Goal: Information Seeking & Learning: Learn about a topic

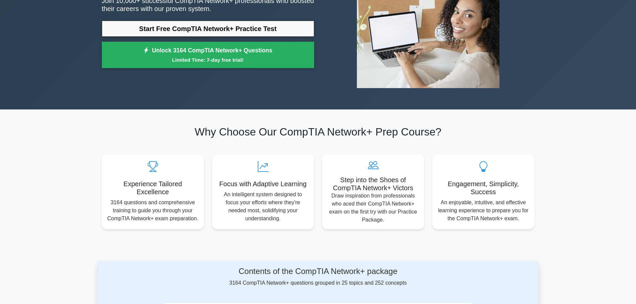
scroll to position [100, 0]
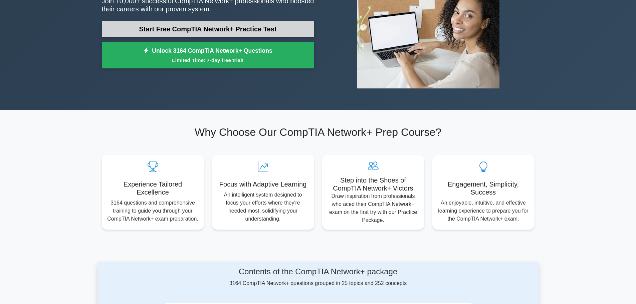
click at [189, 26] on link "Start Free CompTIA Network+ Practice Test" at bounding box center [208, 29] width 212 height 16
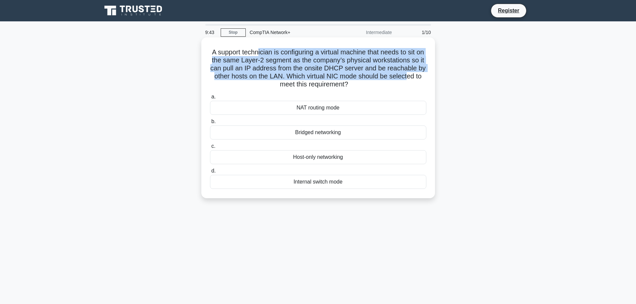
drag, startPoint x: 260, startPoint y: 53, endPoint x: 284, endPoint y: 87, distance: 41.5
click at [284, 87] on h5 "A support technician is configuring a virtual machine that needs to sit on the …" at bounding box center [318, 68] width 218 height 41
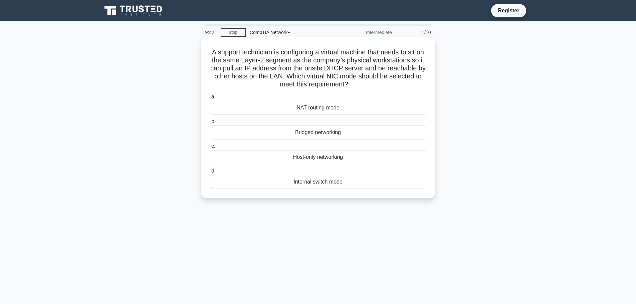
click at [300, 88] on h5 "A support technician is configuring a virtual machine that needs to sit on the …" at bounding box center [318, 68] width 218 height 41
click at [306, 133] on div "Bridged networking" at bounding box center [318, 133] width 216 height 14
click at [210, 124] on input "b. Bridged networking" at bounding box center [210, 122] width 0 height 4
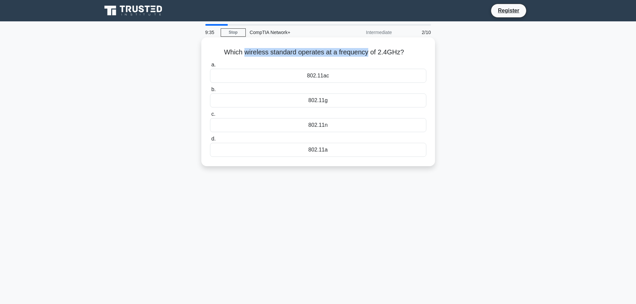
drag, startPoint x: 245, startPoint y: 50, endPoint x: 370, endPoint y: 51, distance: 125.2
click at [369, 51] on h5 "Which wireless standard operates at a frequency of 2.4GHz? .spinner_0XTQ{transf…" at bounding box center [318, 52] width 218 height 9
click at [379, 52] on h5 "Which wireless standard operates at a frequency of 2.4GHz? .spinner_0XTQ{transf…" at bounding box center [318, 52] width 218 height 9
click at [313, 149] on div "802.11a" at bounding box center [318, 150] width 216 height 14
click at [210, 141] on input "d. 802.11a" at bounding box center [210, 139] width 0 height 4
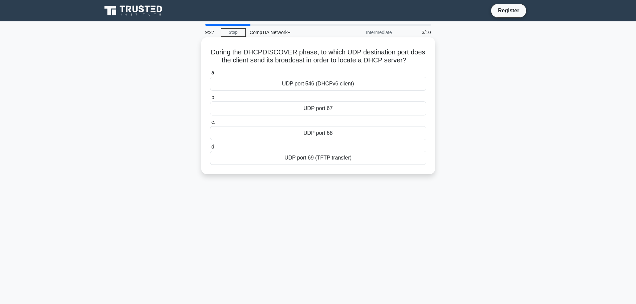
drag, startPoint x: 236, startPoint y: 50, endPoint x: 418, endPoint y: 62, distance: 182.3
click at [418, 62] on h5 "During the DHCPDISCOVER phase, to which UDP destination port does the client se…" at bounding box center [318, 56] width 218 height 17
click at [324, 62] on h5 "During the DHCPDISCOVER phase, to which UDP destination port does the client se…" at bounding box center [318, 56] width 218 height 17
click at [317, 134] on div "UDP port 68" at bounding box center [318, 133] width 216 height 14
click at [210, 125] on input "c. UDP port 68" at bounding box center [210, 122] width 0 height 4
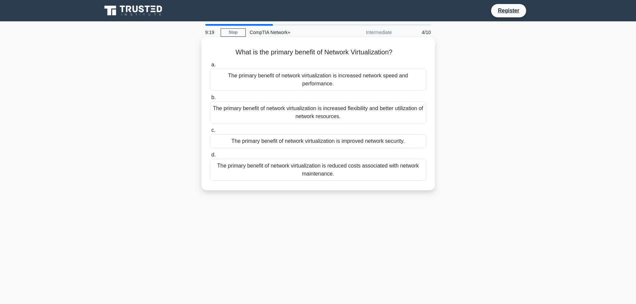
drag, startPoint x: 268, startPoint y: 48, endPoint x: 403, endPoint y: 53, distance: 135.0
click at [403, 53] on h5 "What is the primary benefit of Network Virtualization? .spinner_0XTQ{transform-…" at bounding box center [318, 52] width 218 height 9
click at [375, 53] on h5 "What is the primary benefit of Network Virtualization? .spinner_0XTQ{transform-…" at bounding box center [318, 52] width 218 height 9
click at [273, 169] on div "The primary benefit of network virtualization is reduced costs associated with …" at bounding box center [318, 170] width 216 height 22
click at [210, 157] on input "d. The primary benefit of network virtualization is reduced costs associated wi…" at bounding box center [210, 155] width 0 height 4
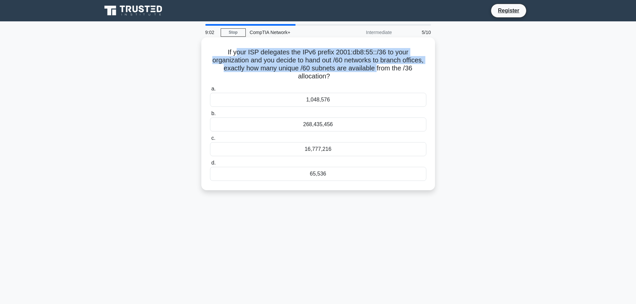
drag, startPoint x: 237, startPoint y: 51, endPoint x: 383, endPoint y: 73, distance: 147.9
click at [385, 73] on h5 "If your ISP delegates the IPv6 prefix 2001:db8:55::/36 to your organization and…" at bounding box center [318, 64] width 218 height 33
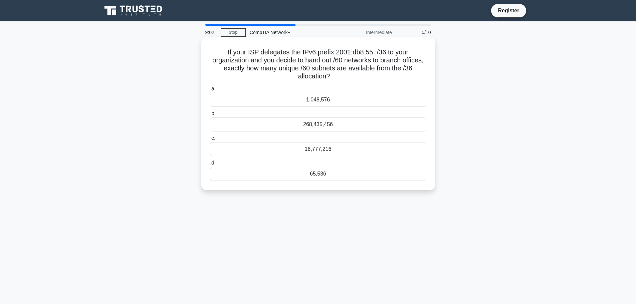
click at [351, 76] on h5 "If your ISP delegates the IPv6 prefix 2001:db8:55::/36 to your organization and…" at bounding box center [318, 64] width 218 height 33
click at [315, 176] on div "65,536" at bounding box center [318, 174] width 216 height 14
click at [210, 165] on input "d. 65,536" at bounding box center [210, 163] width 0 height 4
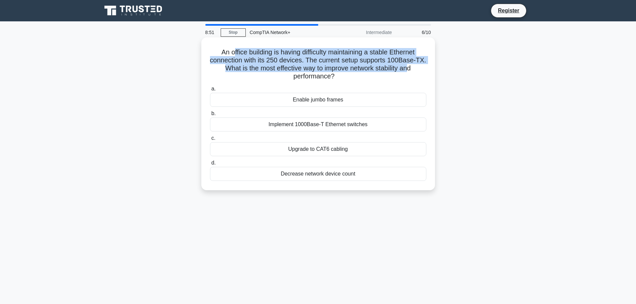
drag, startPoint x: 229, startPoint y: 51, endPoint x: 417, endPoint y: 68, distance: 188.8
click at [417, 68] on h5 "An office building is having difficulty maintaining a stable Ethernet connectio…" at bounding box center [318, 64] width 218 height 33
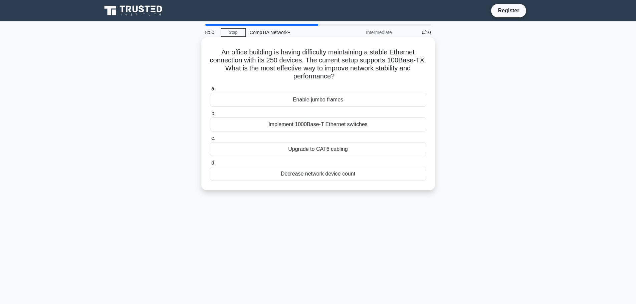
click at [340, 81] on icon ".spinner_0XTQ{transform-origin:center;animation:spinner_y6GP .75s linear infini…" at bounding box center [339, 77] width 8 height 8
click at [316, 148] on div "Upgrade to CAT6 cabling" at bounding box center [318, 149] width 216 height 14
click at [210, 141] on input "c. Upgrade to CAT6 cabling" at bounding box center [210, 138] width 0 height 4
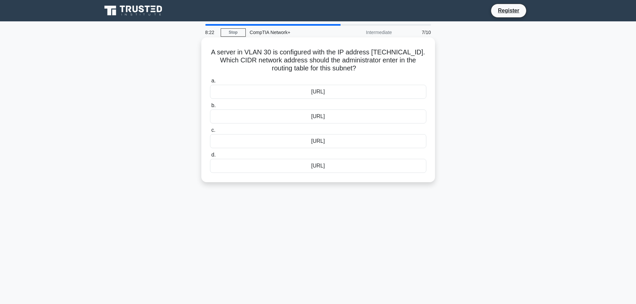
drag, startPoint x: 229, startPoint y: 56, endPoint x: 368, endPoint y: 67, distance: 139.3
click at [368, 67] on h5 "A server in VLAN 30 is configured with the IP address 192.168.12.73/22. Which C…" at bounding box center [318, 60] width 218 height 25
click at [371, 68] on h5 "A server in VLAN 30 is configured with the IP address 192.168.12.73/22. Which C…" at bounding box center [318, 60] width 218 height 25
click at [336, 167] on div "192.168.12.0/22" at bounding box center [318, 166] width 216 height 14
click at [210, 157] on input "d. 192.168.12.0/22" at bounding box center [210, 155] width 0 height 4
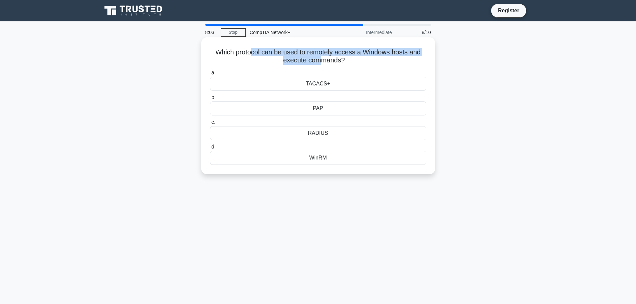
drag, startPoint x: 250, startPoint y: 51, endPoint x: 319, endPoint y: 58, distance: 69.1
click at [319, 58] on h5 "Which protocol can be used to remotely access a Windows hosts and execute comma…" at bounding box center [318, 56] width 218 height 17
click at [322, 58] on h5 "Which protocol can be used to remotely access a Windows hosts and execute comma…" at bounding box center [318, 56] width 218 height 17
click at [315, 161] on div "WinRM" at bounding box center [318, 158] width 216 height 14
click at [210, 149] on input "d. WinRM" at bounding box center [210, 147] width 0 height 4
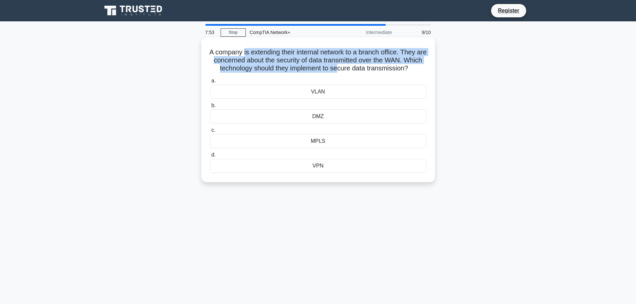
drag, startPoint x: 247, startPoint y: 53, endPoint x: 354, endPoint y: 71, distance: 108.2
click at [354, 71] on h5 "A company is extending their internal network to a branch office. They are conc…" at bounding box center [318, 60] width 218 height 25
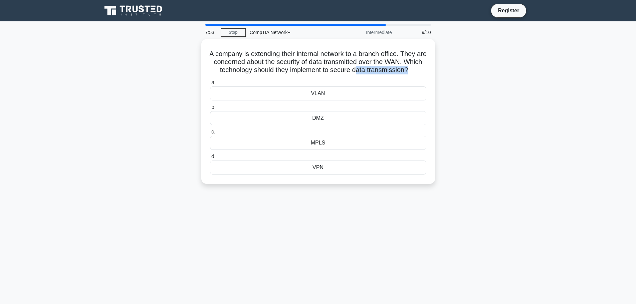
drag, startPoint x: 371, startPoint y: 71, endPoint x: 439, endPoint y: 71, distance: 67.8
click at [439, 71] on div "A company is extending their internal network to a branch office. They are conc…" at bounding box center [318, 115] width 441 height 153
click at [299, 73] on h5 "A company is extending their internal network to a branch office. They are conc…" at bounding box center [318, 60] width 218 height 25
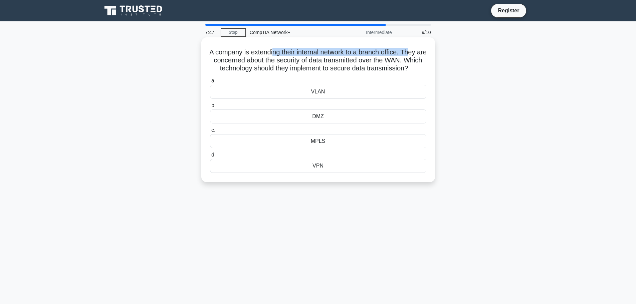
drag, startPoint x: 278, startPoint y: 53, endPoint x: 419, endPoint y: 56, distance: 141.2
click at [419, 56] on h5 "A company is extending their internal network to a branch office. They are conc…" at bounding box center [318, 60] width 218 height 25
click at [370, 60] on h5 "A company is extending their internal network to a branch office. They are conc…" at bounding box center [318, 60] width 218 height 25
click at [314, 173] on div "VPN" at bounding box center [318, 166] width 216 height 14
click at [210, 157] on input "d. VPN" at bounding box center [210, 155] width 0 height 4
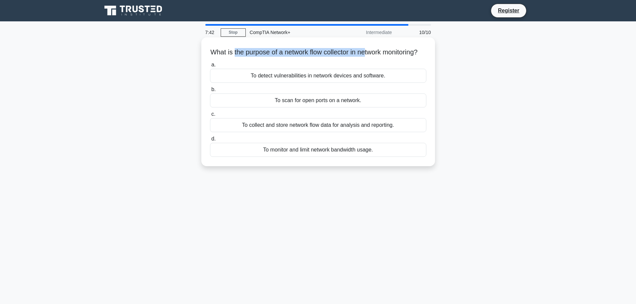
drag, startPoint x: 233, startPoint y: 54, endPoint x: 371, endPoint y: 53, distance: 137.9
click at [371, 53] on h5 "What is the purpose of a network flow collector in network monitoring? .spinner…" at bounding box center [318, 52] width 218 height 9
click at [386, 53] on h5 "What is the purpose of a network flow collector in network monitoring? .spinner…" at bounding box center [318, 52] width 218 height 9
click at [294, 132] on div "To collect and store network flow data for analysis and reporting." at bounding box center [318, 125] width 216 height 14
click at [210, 117] on input "c. To collect and store network flow data for analysis and reporting." at bounding box center [210, 114] width 0 height 4
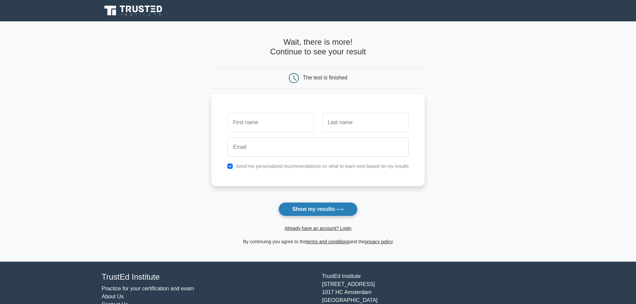
click at [303, 210] on button "Show my results" at bounding box center [317, 209] width 79 height 14
